Goal: Check status: Check status

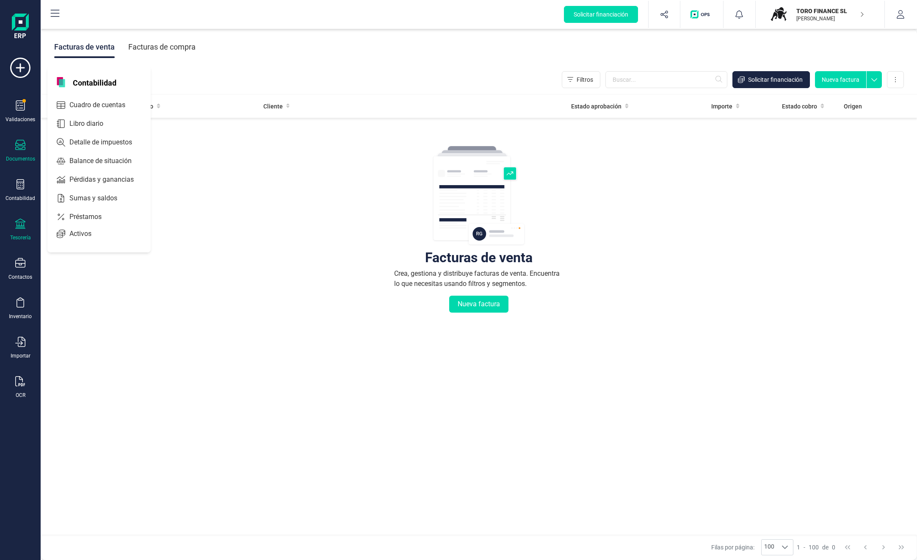
click at [23, 229] on div at bounding box center [20, 224] width 10 height 12
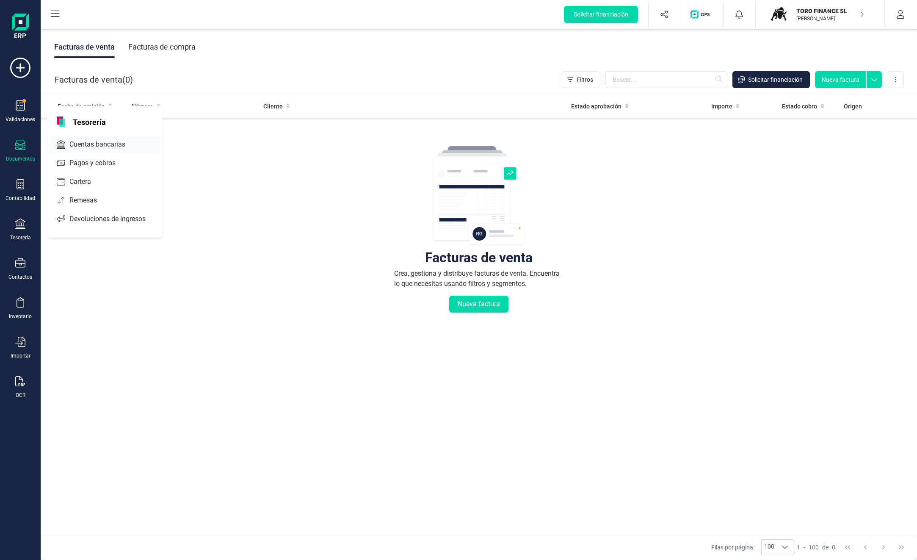
click at [91, 146] on span "Cuentas bancarias" at bounding box center [103, 144] width 74 height 10
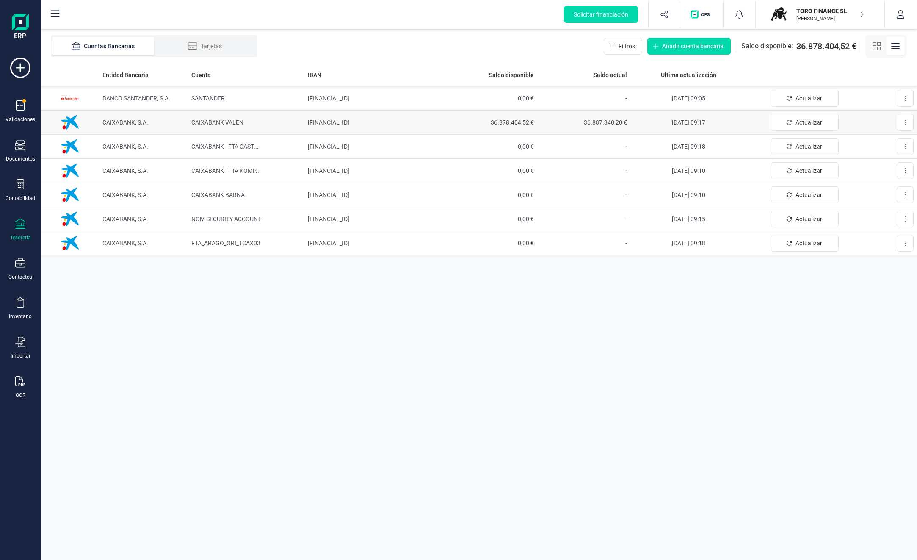
click at [512, 123] on span "36.878.404,52 €" at bounding box center [490, 122] width 86 height 8
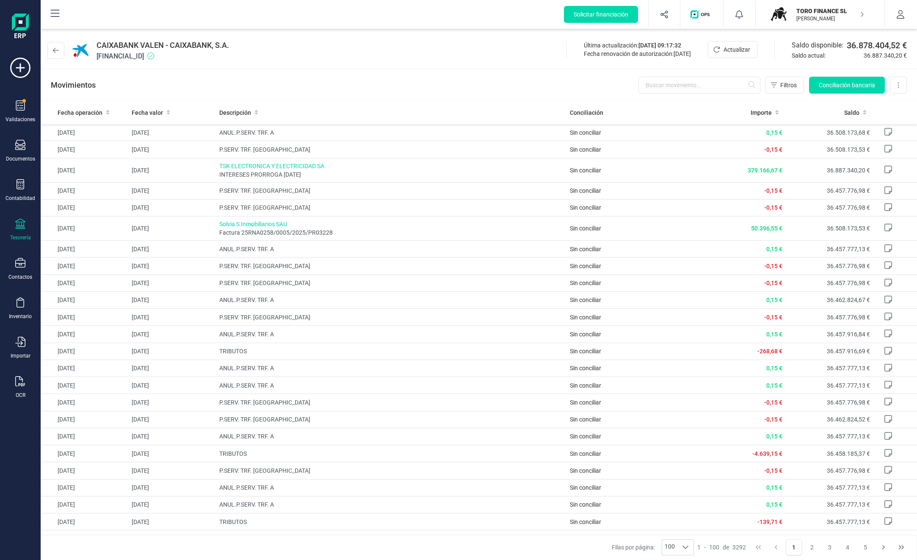
click at [849, 15] on p "TORO FINANCE SL" at bounding box center [830, 11] width 68 height 8
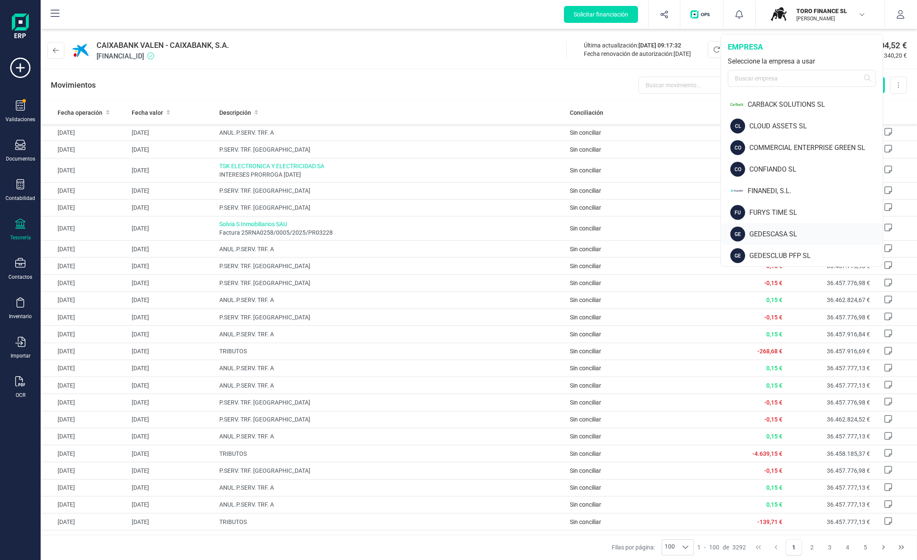
scroll to position [42, 0]
click at [761, 194] on div "FINANEDI, S.L." at bounding box center [814, 192] width 135 height 10
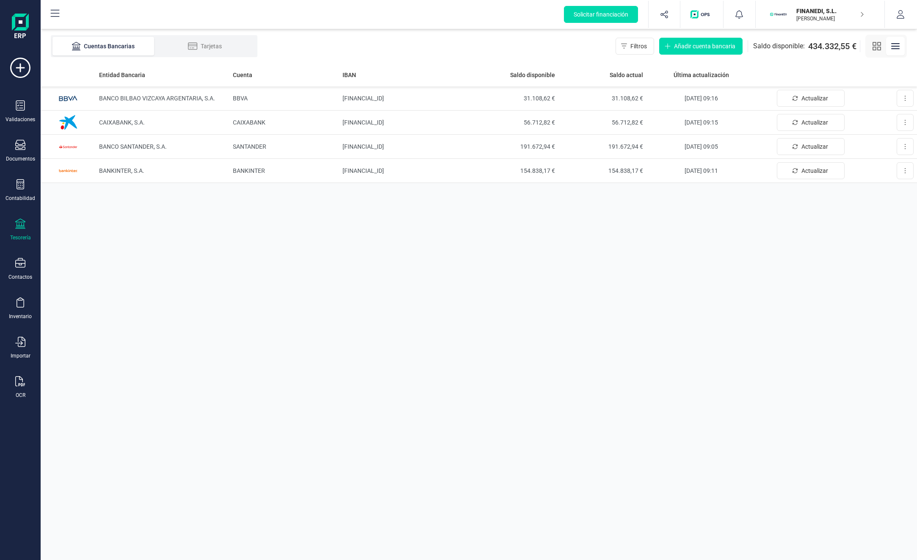
click at [831, 15] on p "[PERSON_NAME]" at bounding box center [830, 18] width 68 height 7
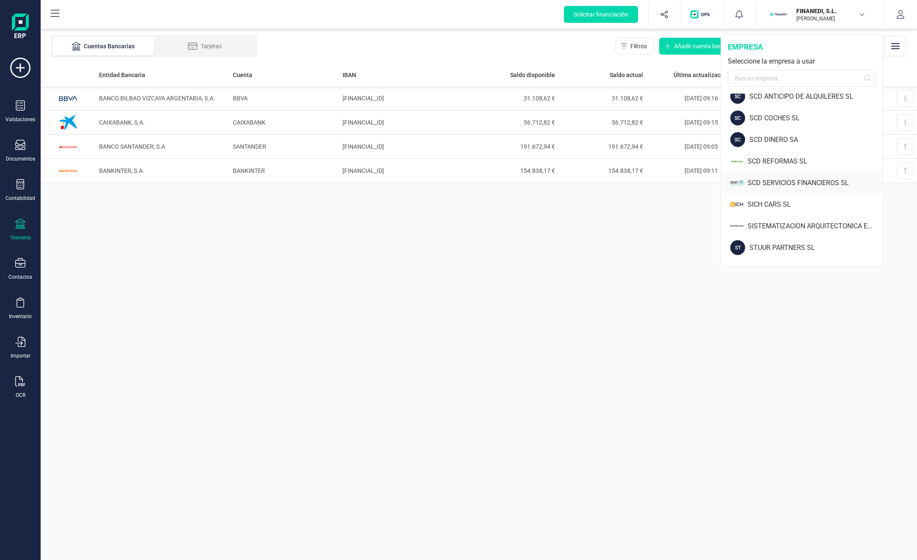
scroll to position [543, 0]
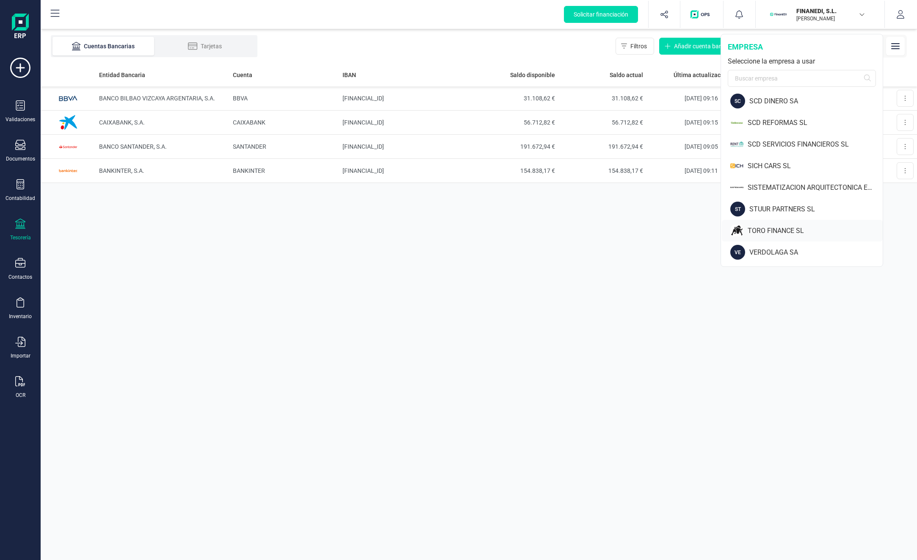
click at [789, 230] on div "TORO FINANCE SL" at bounding box center [814, 231] width 135 height 10
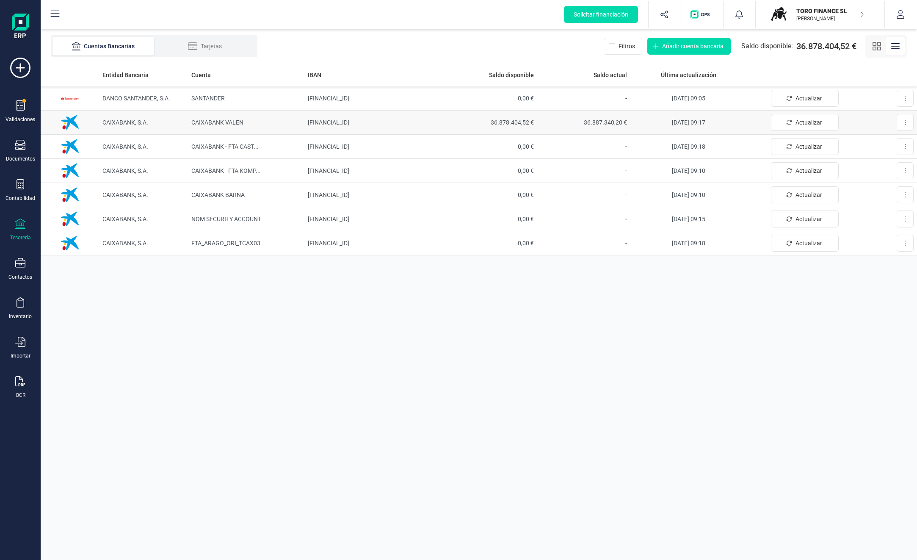
click at [499, 119] on span "36.878.404,52 €" at bounding box center [490, 122] width 86 height 8
